Goal: Task Accomplishment & Management: Use online tool/utility

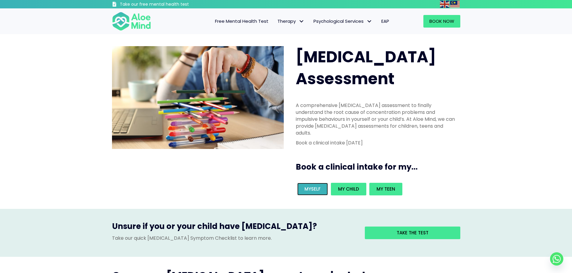
click at [314, 186] on span "Myself" at bounding box center [312, 189] width 16 height 6
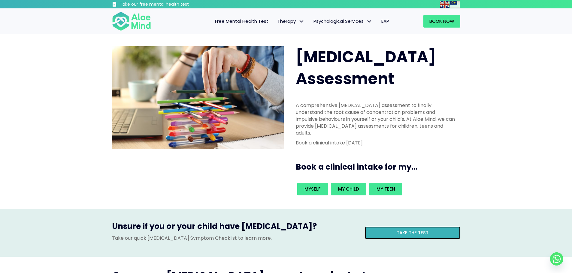
click at [438, 227] on link "Take the test" at bounding box center [412, 233] width 95 height 13
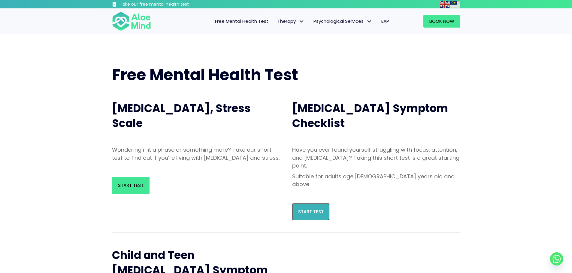
click at [313, 203] on link "Start Test" at bounding box center [311, 211] width 38 height 17
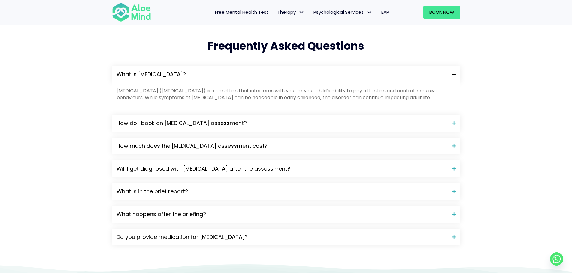
scroll to position [400, 0]
